Goal: Information Seeking & Learning: Learn about a topic

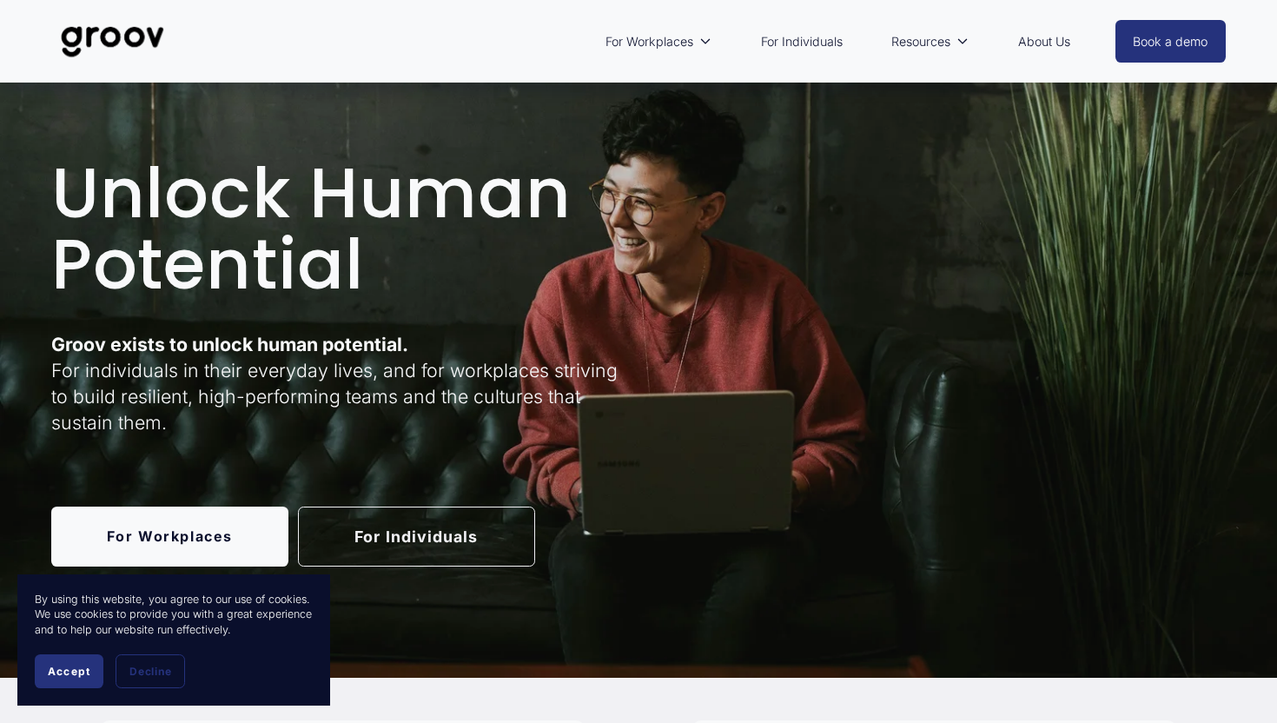
scroll to position [31, 0]
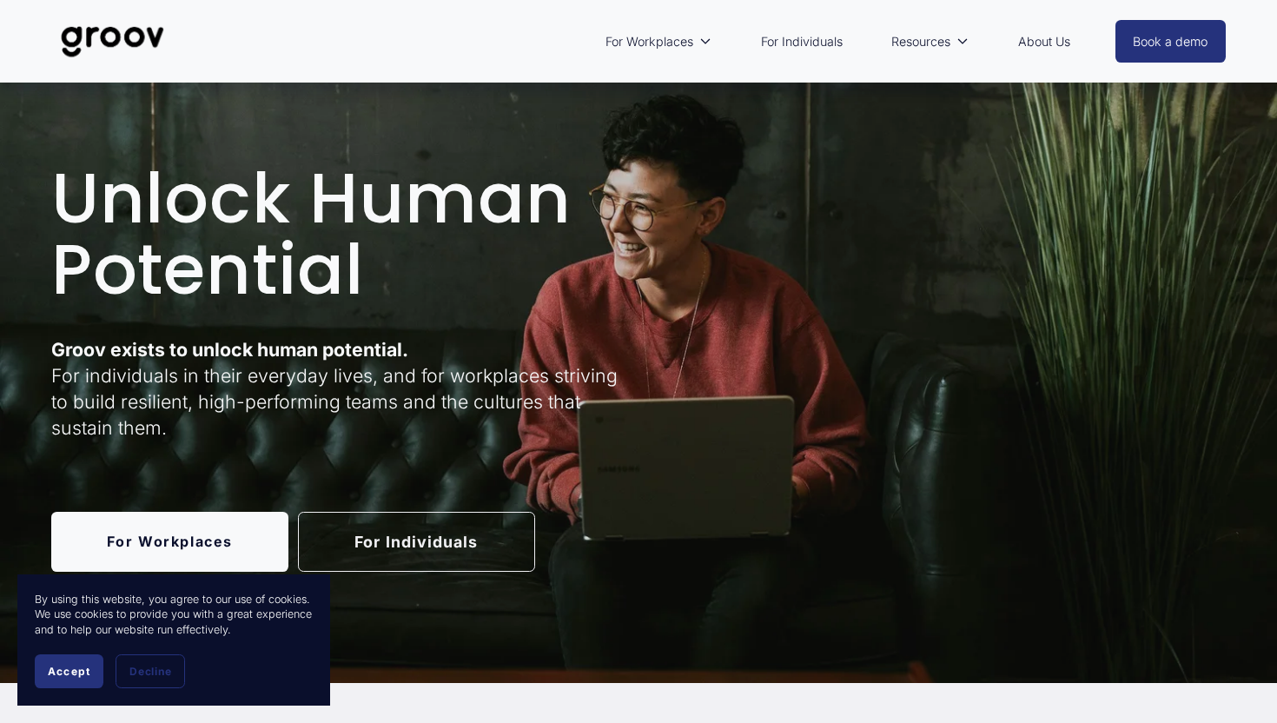
click at [136, 534] on link "For Workplaces" at bounding box center [169, 542] width 237 height 60
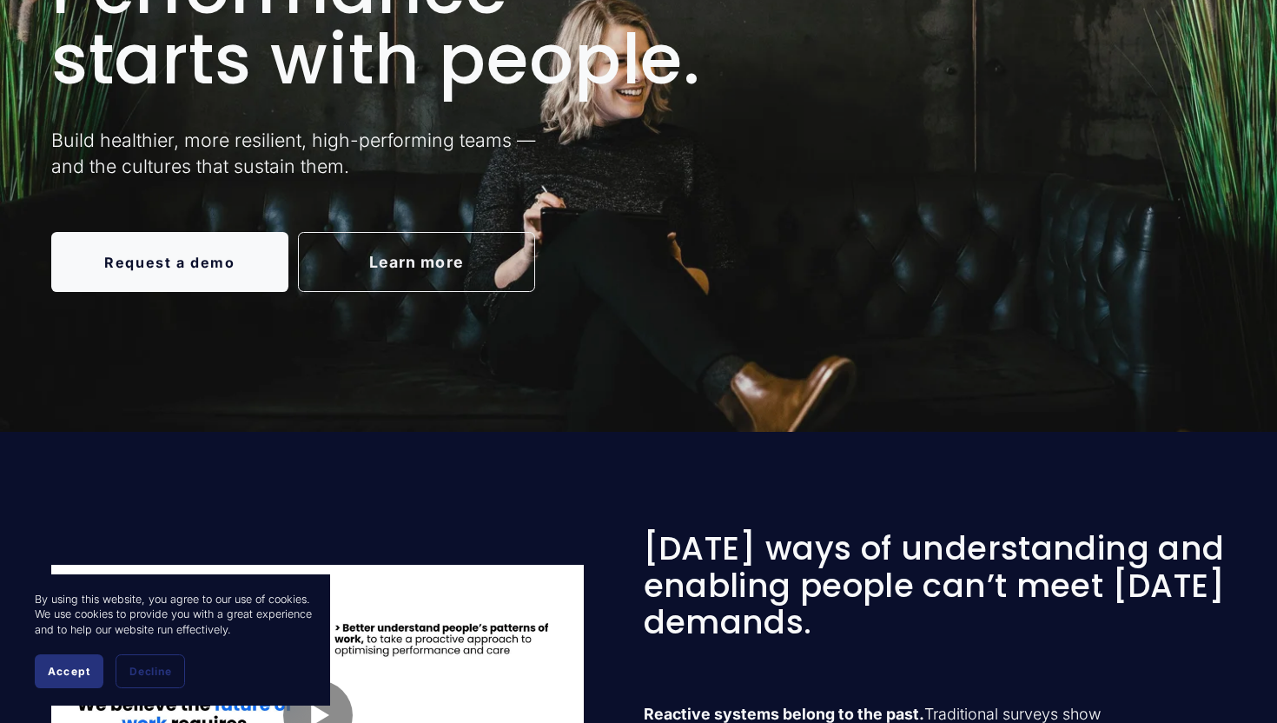
scroll to position [270, 0]
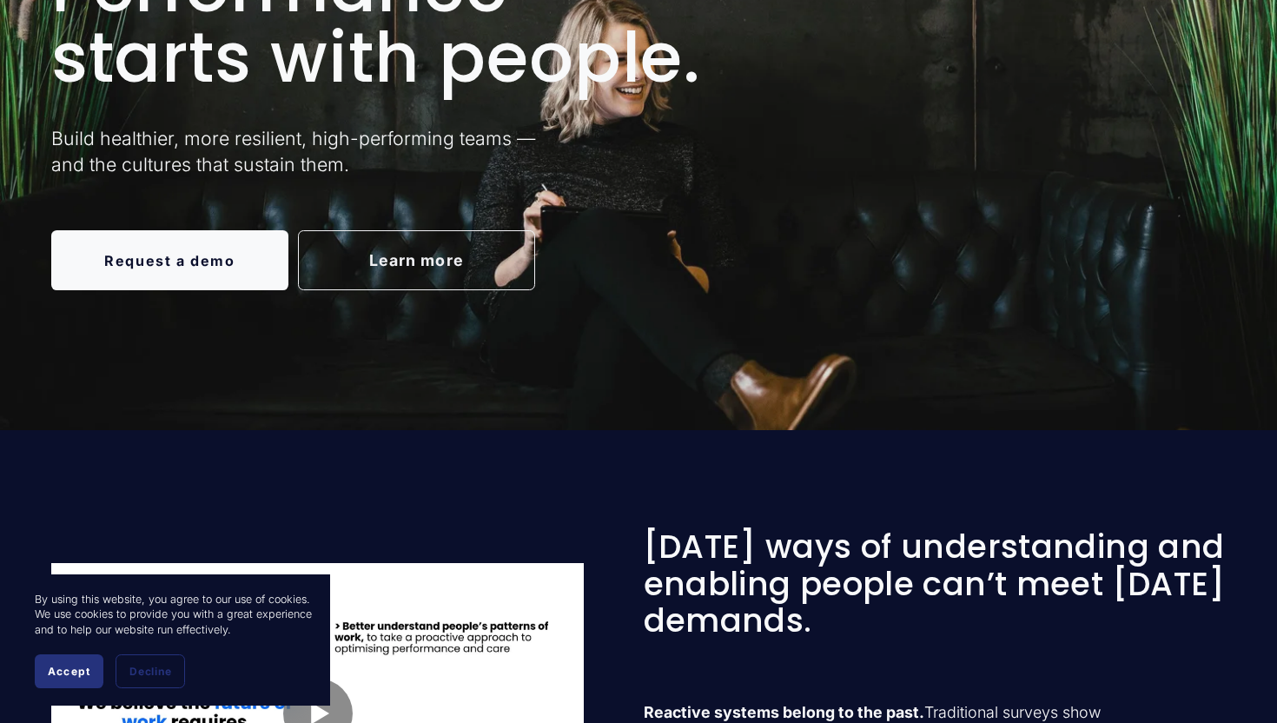
click at [99, 257] on link "Request a demo" at bounding box center [169, 260] width 237 height 60
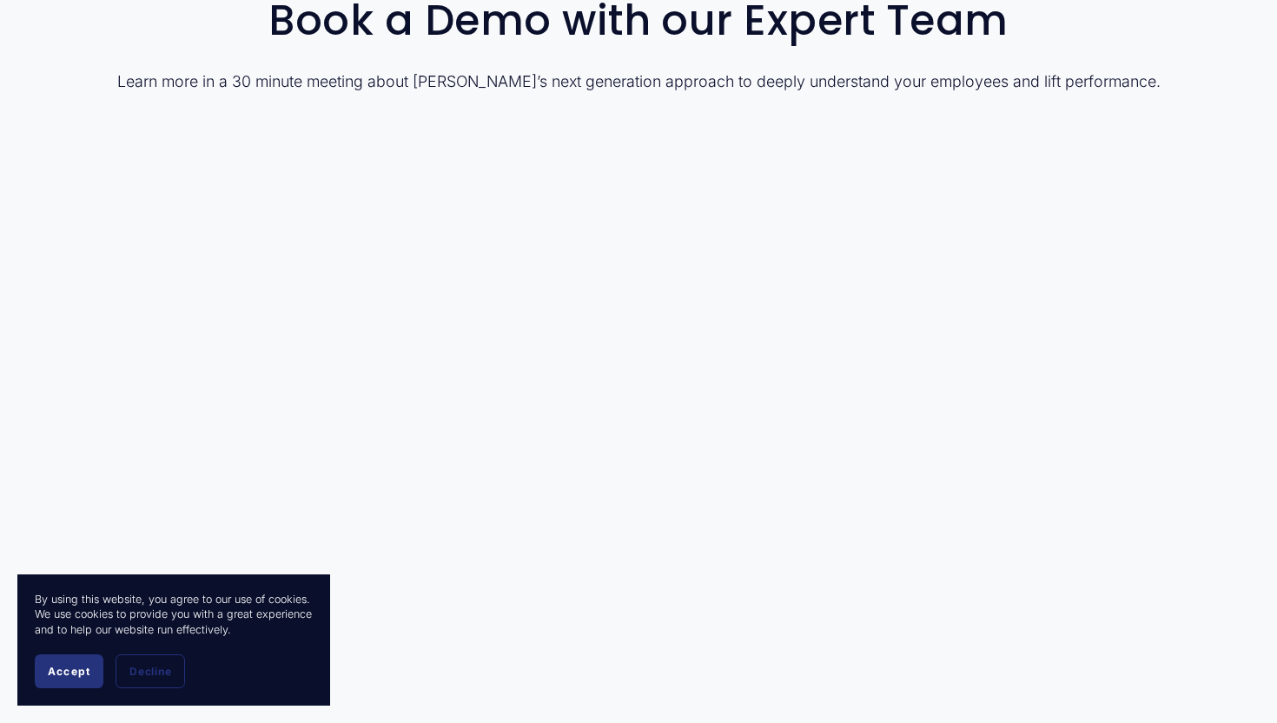
scroll to position [141, 0]
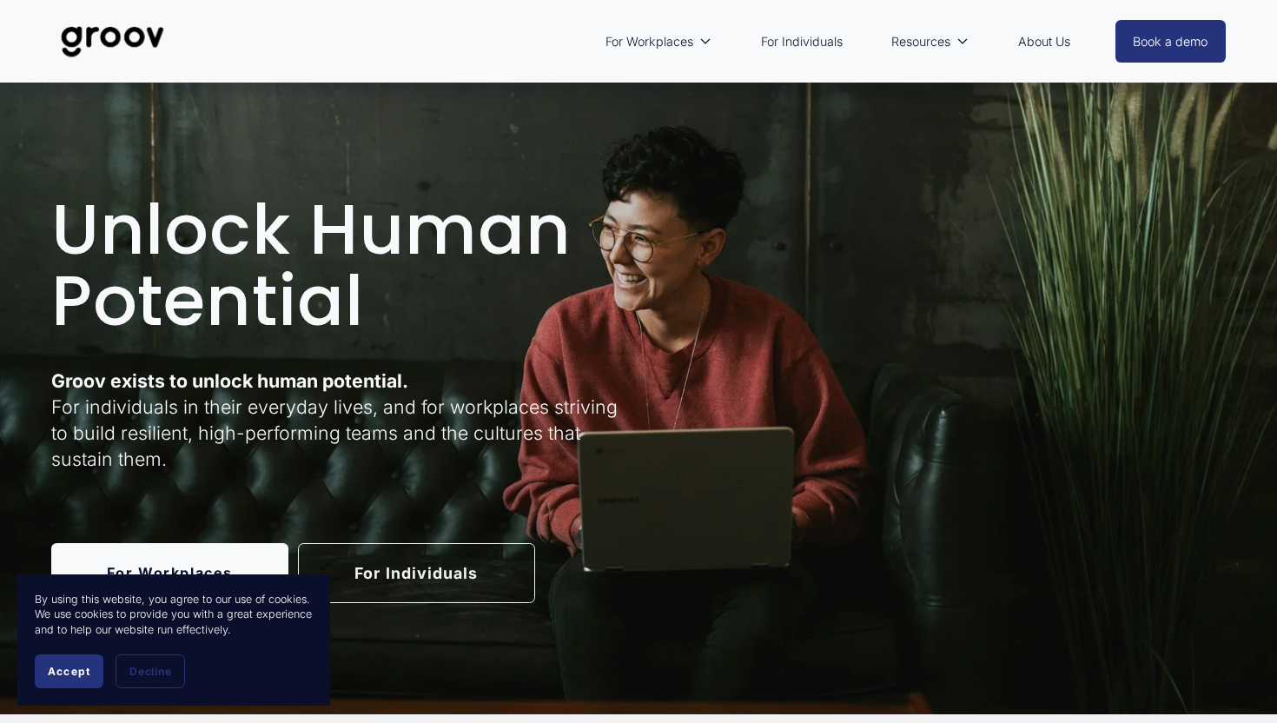
click at [412, 577] on link "For Individuals" at bounding box center [416, 573] width 237 height 60
